Goal: Task Accomplishment & Management: Complete application form

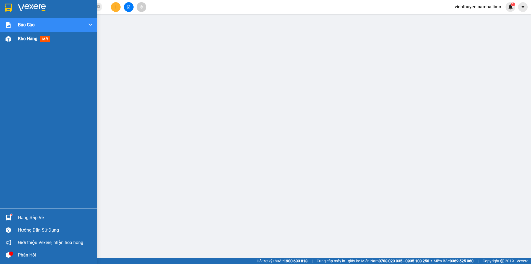
click at [32, 40] on span "Kho hàng" at bounding box center [27, 38] width 19 height 5
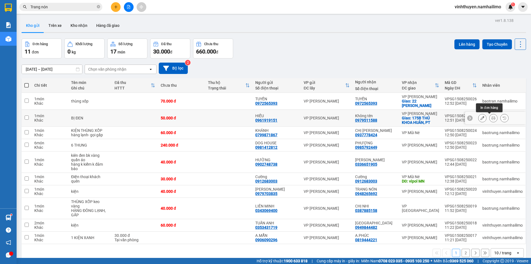
click at [491, 119] on icon at bounding box center [493, 118] width 4 height 4
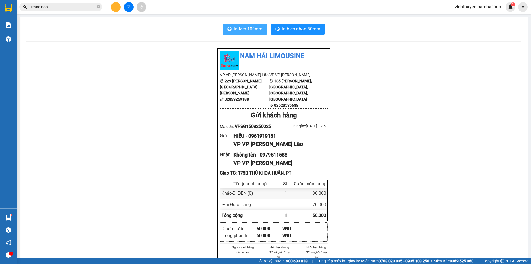
click at [249, 29] on span "In tem 100mm" at bounding box center [248, 28] width 28 height 7
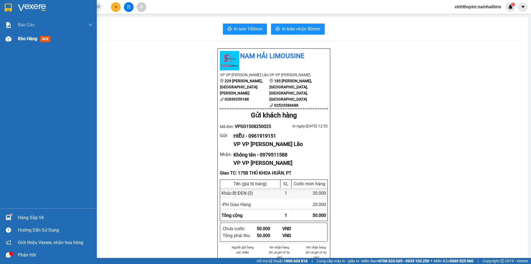
click at [27, 39] on span "Kho hàng" at bounding box center [27, 38] width 19 height 5
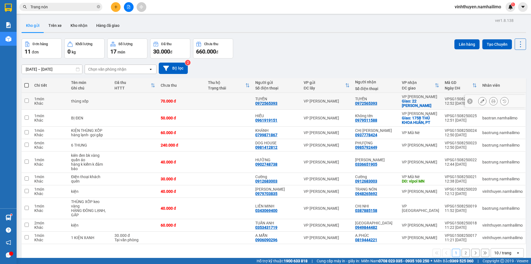
click at [491, 103] on icon at bounding box center [493, 101] width 4 height 4
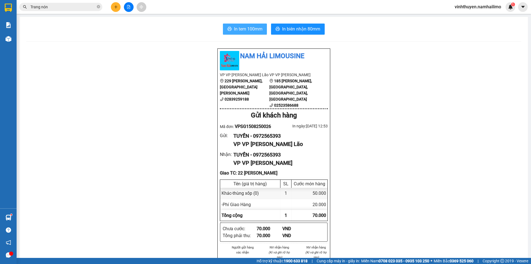
click at [254, 29] on span "In tem 100mm" at bounding box center [248, 28] width 28 height 7
click at [114, 9] on button at bounding box center [116, 7] width 10 height 10
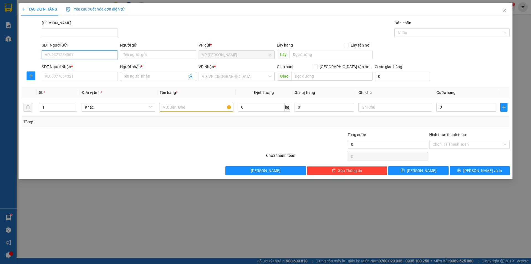
click at [109, 53] on input "SĐT Người Gửi" at bounding box center [80, 54] width 76 height 9
type input "0902457917"
click at [165, 51] on input "Người gửi" at bounding box center [158, 54] width 76 height 9
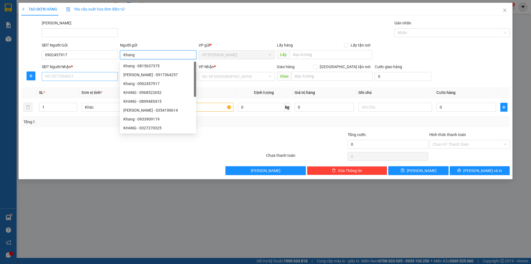
type input "Khang"
click at [75, 73] on input "SĐT Người Nhận *" at bounding box center [80, 76] width 76 height 9
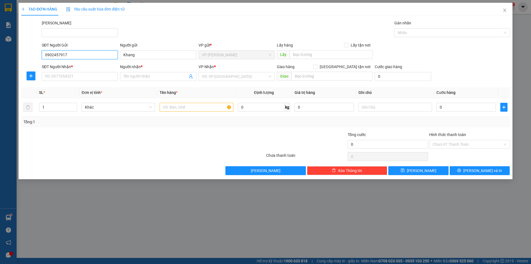
drag, startPoint x: 68, startPoint y: 55, endPoint x: 46, endPoint y: 52, distance: 22.6
click at [46, 52] on input "0902457917" at bounding box center [80, 54] width 76 height 9
type input "0902457917"
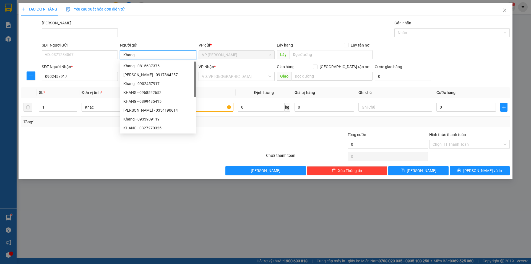
drag, startPoint x: 144, startPoint y: 58, endPoint x: 119, endPoint y: 52, distance: 25.6
click at [119, 52] on div "Người gửi Khang" at bounding box center [158, 51] width 78 height 19
click at [95, 78] on input "0902457917" at bounding box center [80, 76] width 76 height 9
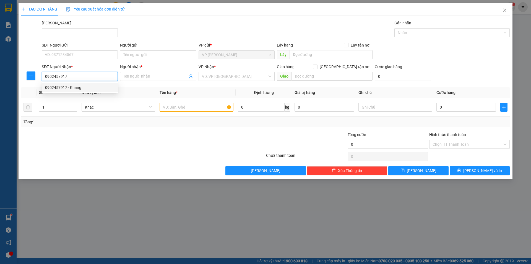
click at [98, 88] on div "0902457917 - Khang" at bounding box center [79, 87] width 69 height 6
type input "Khang"
type input "20.000"
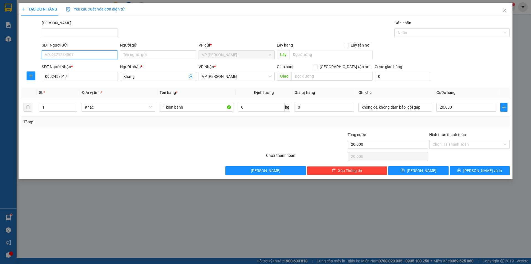
click at [73, 57] on input "SĐT Người Gửi" at bounding box center [80, 54] width 76 height 9
type input "0942909902"
click at [137, 53] on input "Người gửi" at bounding box center [158, 54] width 76 height 9
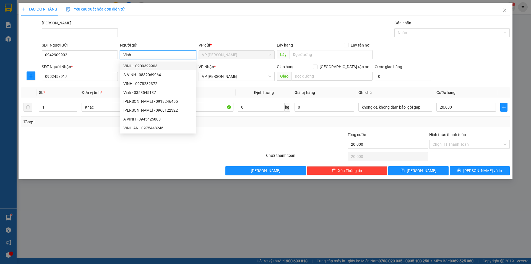
type input "Vinh"
click at [236, 90] on th "Định lượng" at bounding box center [264, 92] width 57 height 11
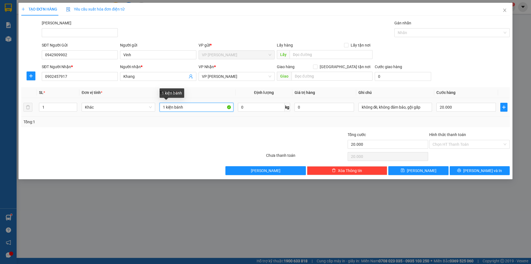
click at [213, 108] on input "1 kiện bánh" at bounding box center [197, 107] width 74 height 9
click at [188, 109] on input "1 Bọc Xx" at bounding box center [197, 107] width 74 height 9
type input "1 Bọc Đồ Ăn"
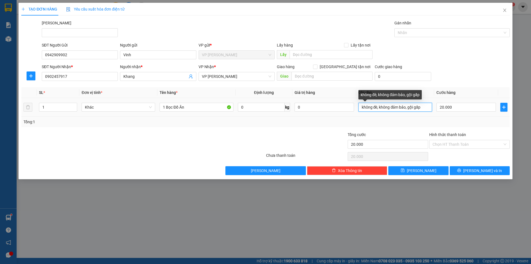
click at [425, 108] on input "không đè, không đảm bảo, gội gấp" at bounding box center [395, 107] width 74 height 9
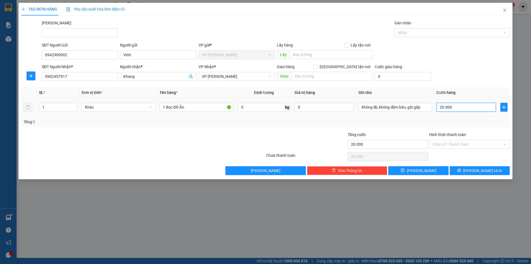
click at [453, 107] on input "20.000" at bounding box center [465, 107] width 59 height 9
click at [385, 127] on div "Tổng: 1" at bounding box center [265, 121] width 488 height 11
click at [458, 168] on button "[PERSON_NAME] và In" at bounding box center [480, 170] width 60 height 9
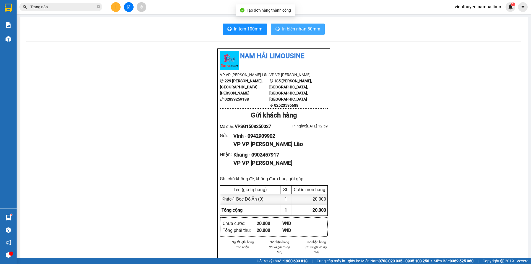
click at [289, 30] on span "In biên nhận 80mm" at bounding box center [301, 28] width 38 height 7
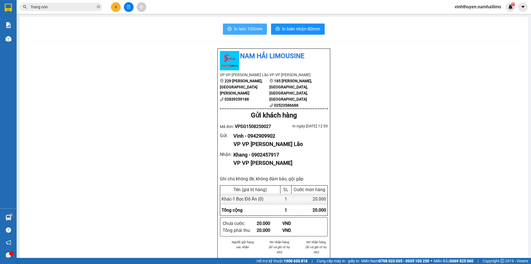
click at [256, 30] on span "In tem 100mm" at bounding box center [248, 28] width 28 height 7
click at [521, 10] on button at bounding box center [523, 7] width 10 height 10
click at [475, 5] on span "vinhthuyen.namhailimo" at bounding box center [477, 6] width 55 height 7
click at [470, 18] on span "Đăng xuất" at bounding box center [480, 17] width 44 height 6
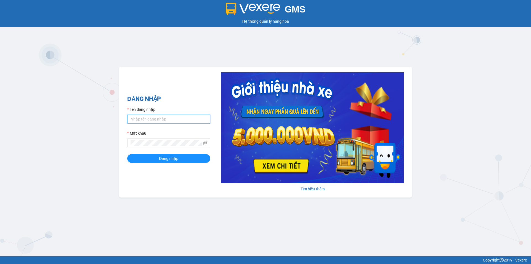
click at [171, 117] on input "Tên đăng nhập" at bounding box center [168, 118] width 83 height 9
paste input "0918629393"
type input "0918629393"
paste input "0918629393"
type input "0918629393"
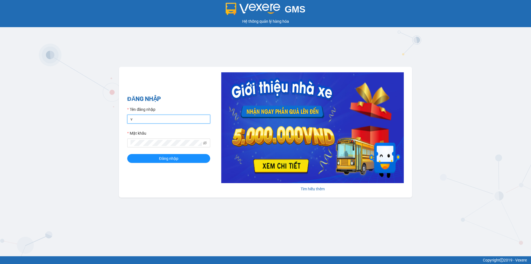
type input "vinhthuyen.namhailimo"
click at [127, 154] on button "Đăng nhập" at bounding box center [168, 158] width 83 height 9
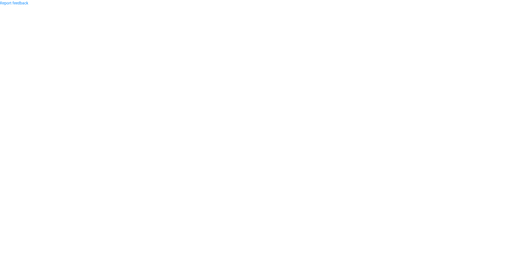
click at [96, 87] on body "Report feedback" at bounding box center [265, 132] width 531 height 264
